Goal: Answer question/provide support: Answer question/provide support

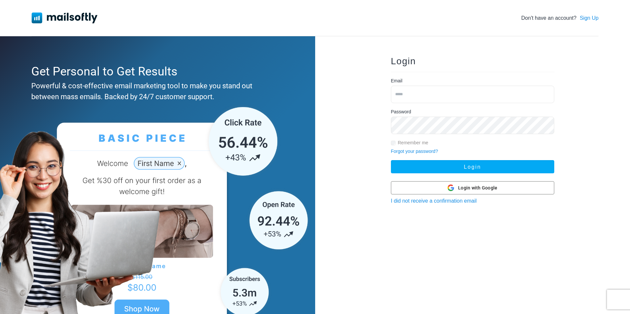
type input "**********"
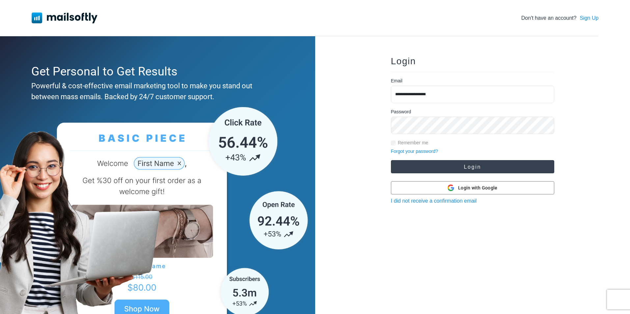
click at [462, 168] on button "Login" at bounding box center [472, 166] width 163 height 13
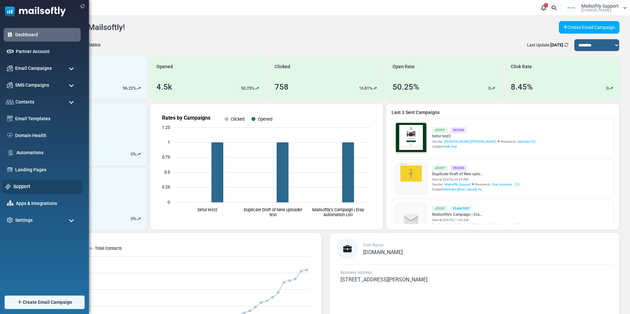
click at [28, 183] on link "Support" at bounding box center [46, 186] width 66 height 7
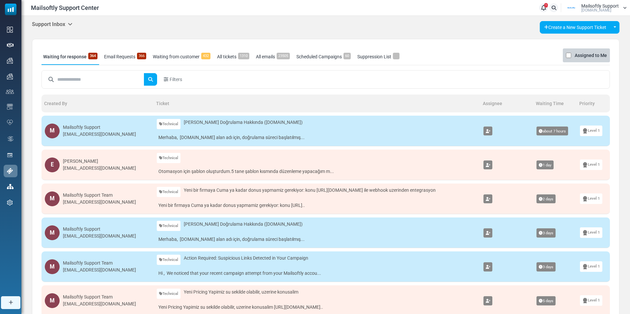
click at [132, 60] on link "Email Requests 366" at bounding box center [124, 56] width 45 height 16
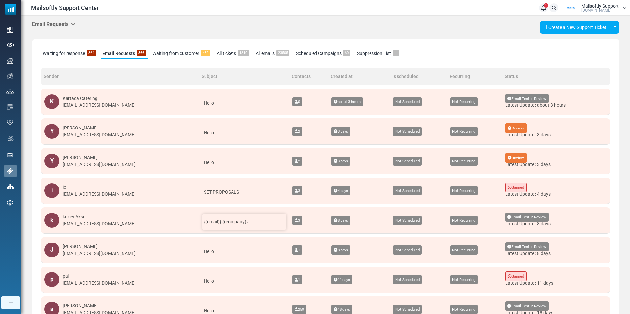
click at [210, 224] on span "{(email)} {(company)}" at bounding box center [226, 221] width 44 height 5
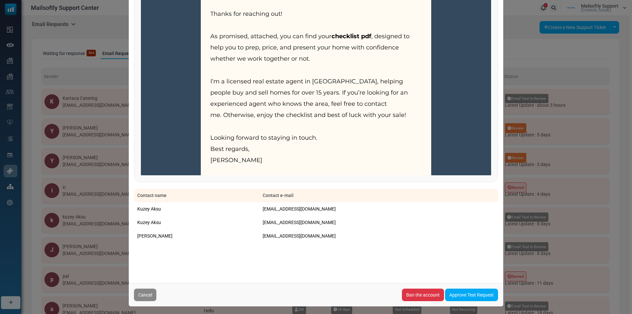
scroll to position [289, 0]
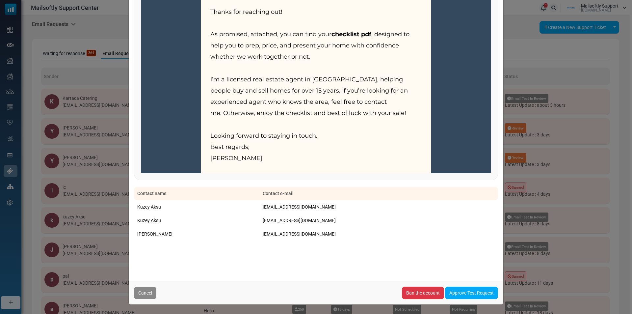
click at [101, 199] on div "E-mail sending request Created By : kuzey Aksu <kuzeyaksu@gmail.com> From : kuz…" at bounding box center [316, 157] width 632 height 314
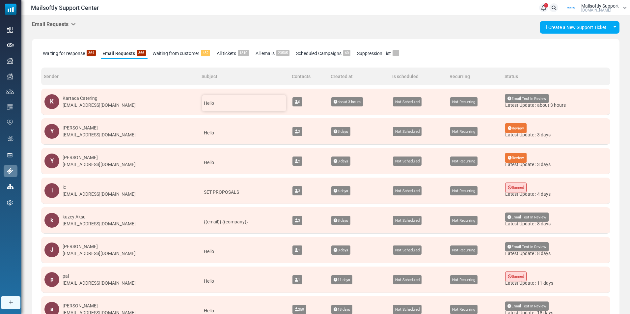
click at [202, 104] on div "Hello" at bounding box center [244, 103] width 84 height 16
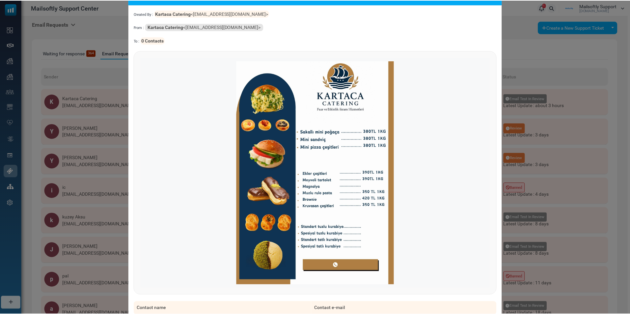
scroll to position [140, 0]
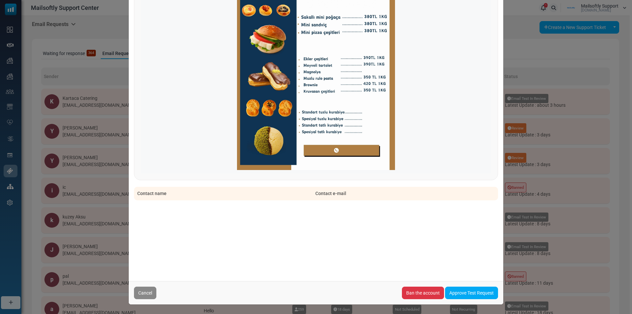
click at [102, 180] on div "E-mail sending request Created By : Kartaca Catering <info@kartacacatering.com>…" at bounding box center [316, 157] width 632 height 314
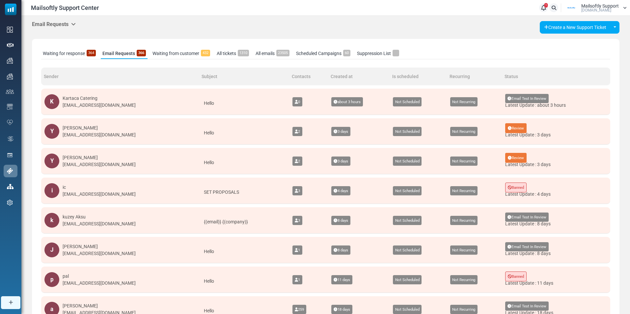
click at [68, 23] on h5 "Email Requests" at bounding box center [54, 24] width 44 height 6
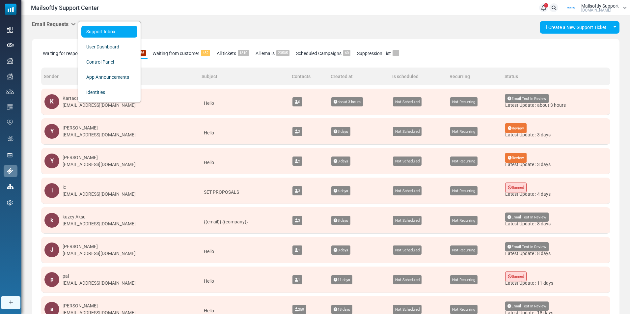
click at [111, 36] on link "Support Inbox" at bounding box center [109, 32] width 56 height 12
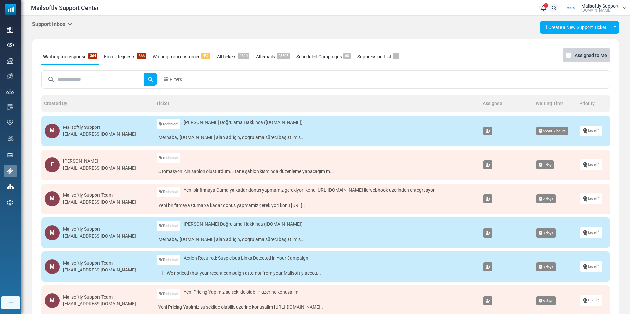
click at [104, 77] on input "text" at bounding box center [100, 79] width 87 height 13
type input "*******"
click at [73, 21] on body "Mailsoftly Support Center 1 Notifications Mailsoftly Support [DOMAIN_NAME] Prof…" at bounding box center [315, 253] width 630 height 506
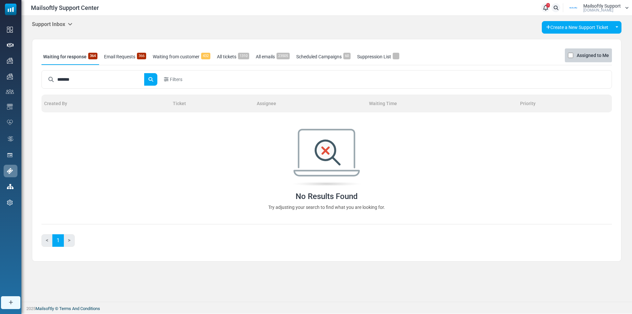
click at [69, 25] on h5 "Support Inbox" at bounding box center [52, 24] width 41 height 6
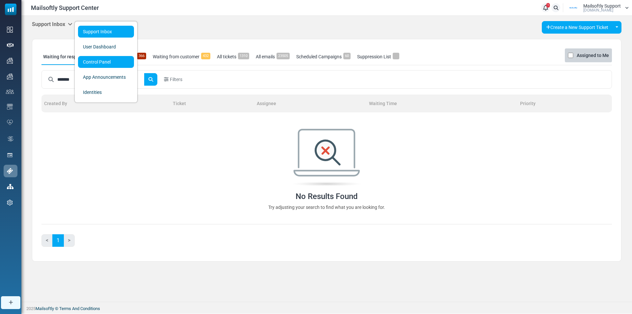
click at [106, 65] on link "Control Panel" at bounding box center [106, 62] width 56 height 12
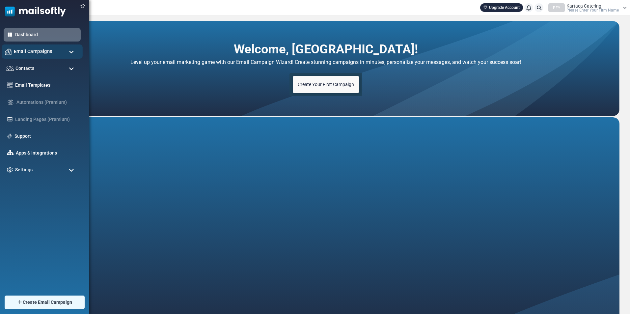
click at [56, 52] on div "Email Campaigns" at bounding box center [42, 51] width 81 height 14
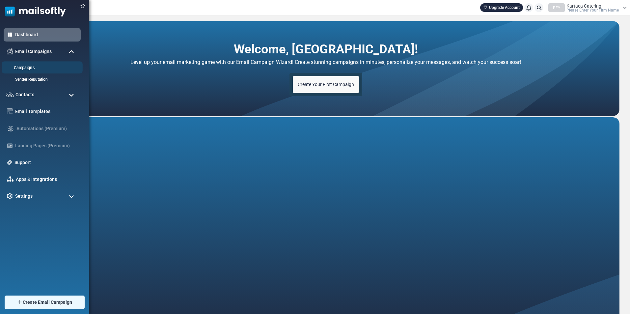
click at [23, 68] on link "Campaigns" at bounding box center [41, 68] width 79 height 6
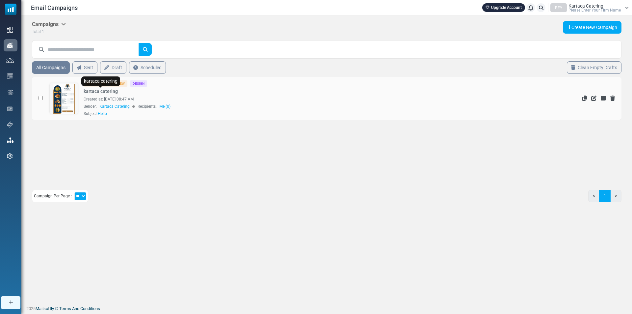
click at [100, 92] on link "kartaca catering" at bounding box center [101, 91] width 34 height 7
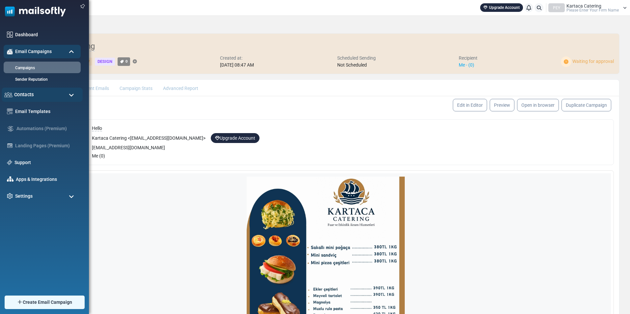
click at [40, 95] on div "Contacts" at bounding box center [42, 95] width 81 height 14
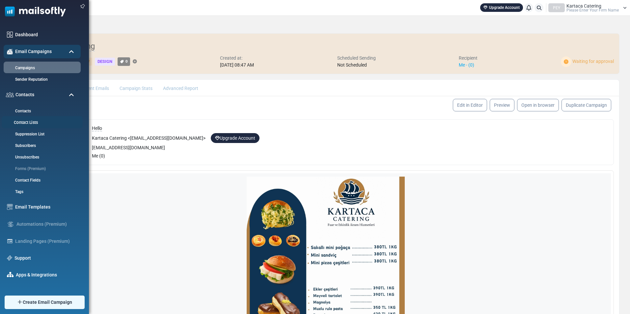
click at [27, 122] on link "Contact Lists" at bounding box center [41, 123] width 79 height 6
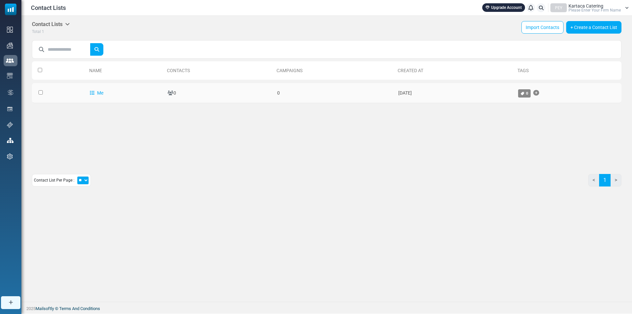
click at [96, 90] on td "Me" at bounding box center [126, 93] width 78 height 20
click at [95, 92] on link "Me" at bounding box center [97, 92] width 14 height 5
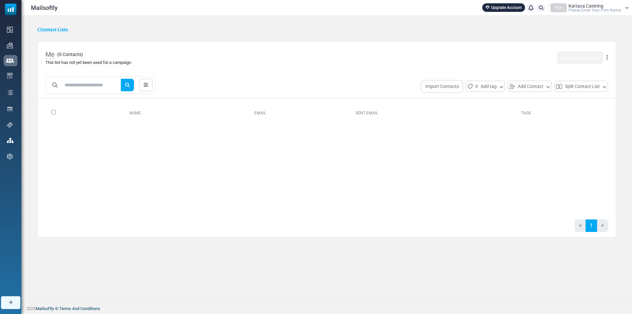
click at [608, 58] on icon at bounding box center [607, 58] width 1 height 0
click at [569, 73] on link "Edit" at bounding box center [575, 74] width 57 height 8
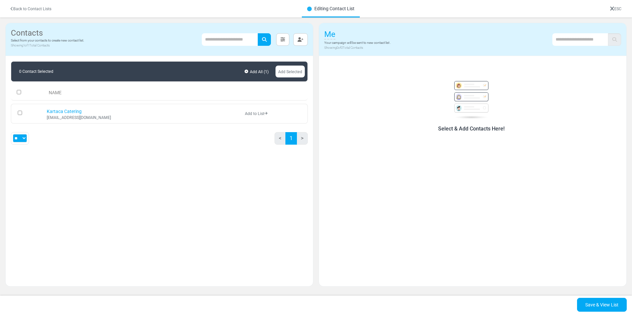
click at [250, 114] on link "Add to List" at bounding box center [256, 113] width 22 height 5
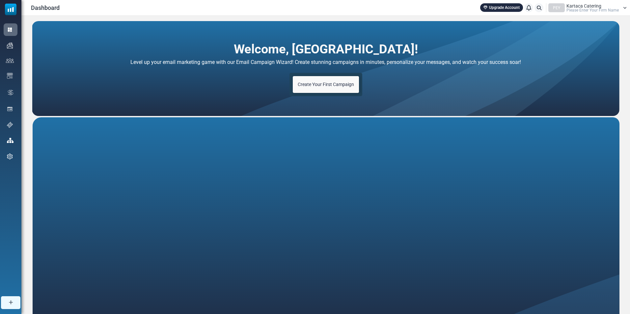
click at [612, 6] on div "Kartaca Catering Please Enter Your Firm Name" at bounding box center [592, 8] width 52 height 9
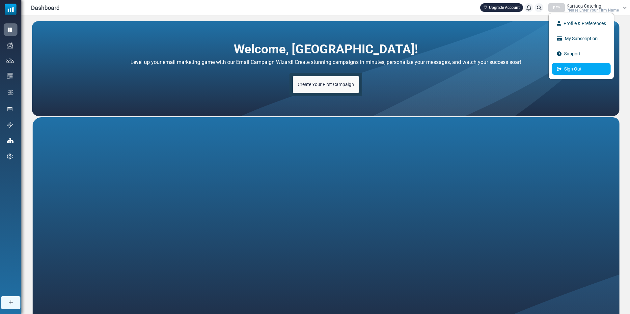
click at [586, 71] on link "Sign Out" at bounding box center [581, 69] width 59 height 12
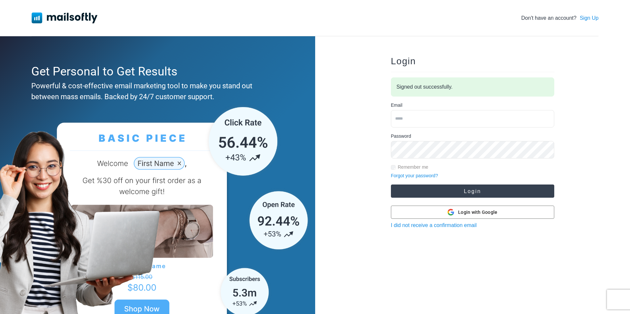
type input "**********"
click at [486, 189] on button "Login" at bounding box center [472, 190] width 163 height 13
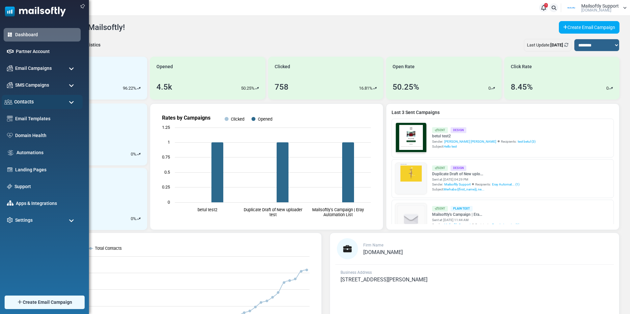
click at [42, 102] on div "Contacts" at bounding box center [42, 102] width 81 height 14
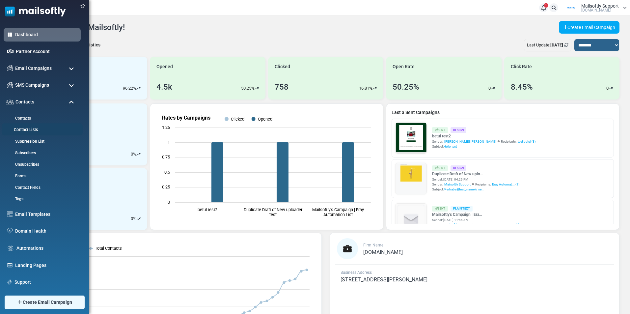
click at [34, 131] on link "Contact Lists" at bounding box center [41, 130] width 79 height 6
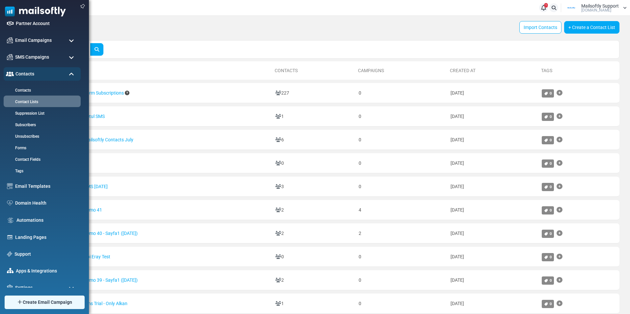
scroll to position [35, 0]
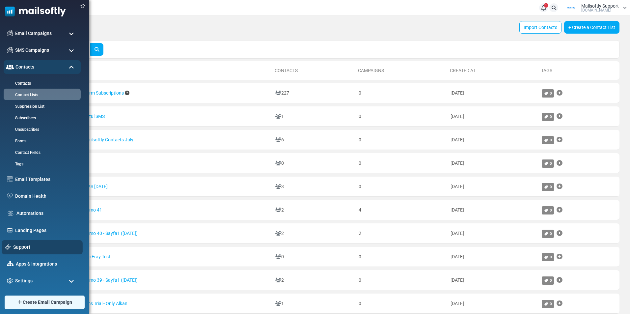
click at [28, 248] on link "Support" at bounding box center [46, 246] width 66 height 7
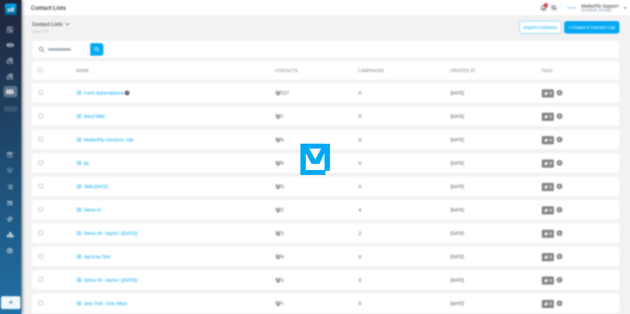
scroll to position [0, 0]
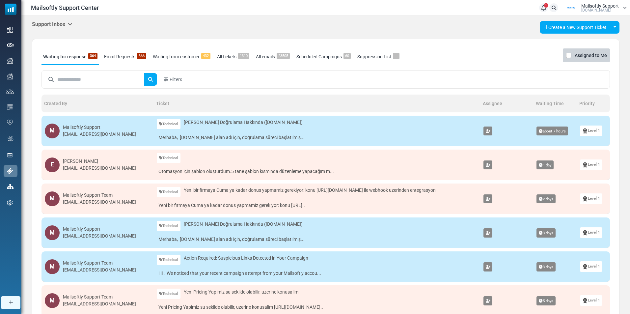
click at [121, 57] on link "Email Requests 366" at bounding box center [124, 56] width 45 height 16
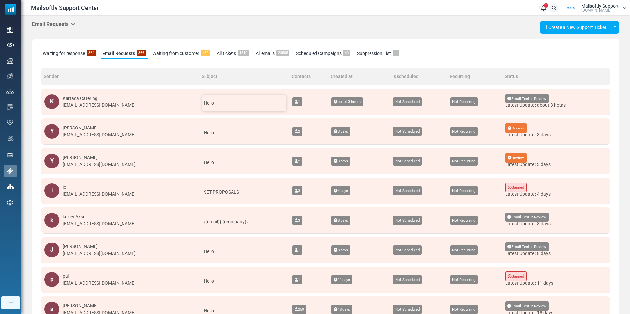
click at [202, 105] on div "Hello" at bounding box center [244, 103] width 84 height 16
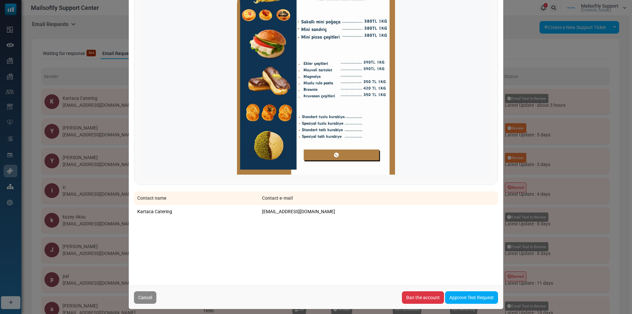
scroll to position [140, 0]
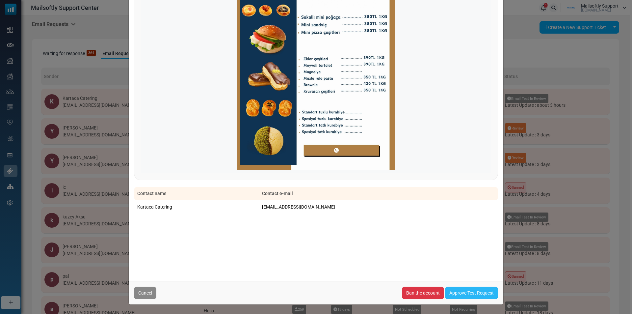
click at [485, 292] on link "Approve Test Request" at bounding box center [471, 292] width 53 height 13
